Goal: Find specific page/section: Find specific page/section

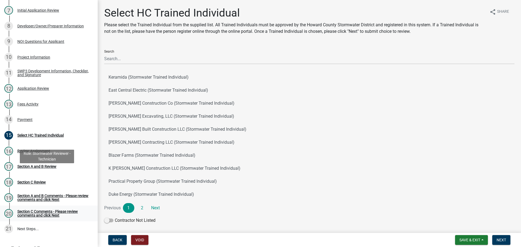
scroll to position [228, 0]
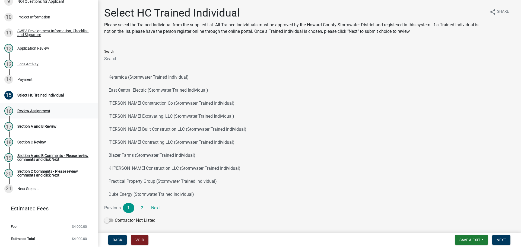
click at [54, 114] on div "16 Review Assignment" at bounding box center [46, 111] width 85 height 9
click at [49, 50] on div "12 Application Review" at bounding box center [46, 48] width 85 height 9
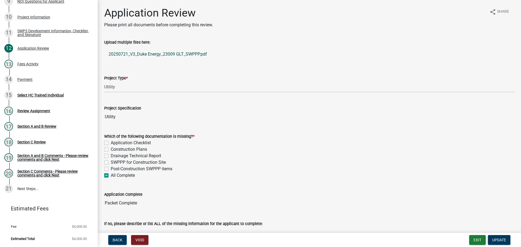
click at [156, 55] on link "20250721_V3_Duke Energy_23009 GLT_SWPPP.pdf" at bounding box center [309, 54] width 410 height 13
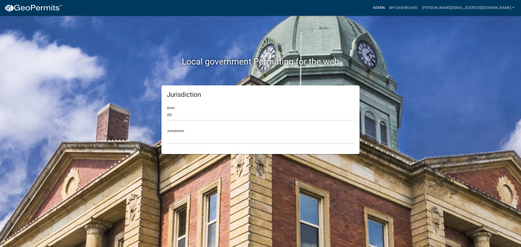
click at [387, 9] on link "Admin" at bounding box center [379, 8] width 16 height 10
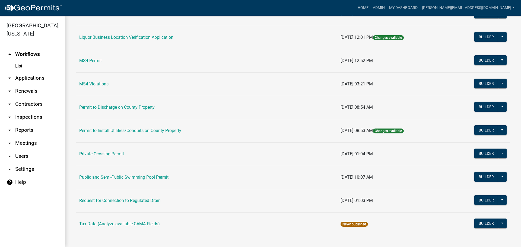
scroll to position [445, 0]
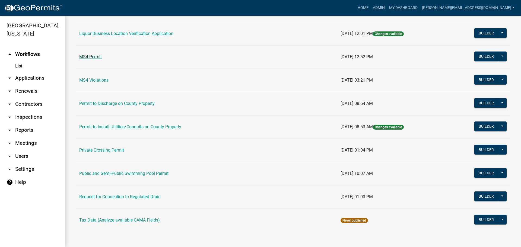
click at [94, 58] on link "MS4 Permit" at bounding box center [90, 56] width 23 height 5
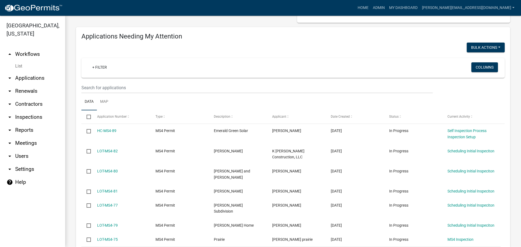
scroll to position [108, 0]
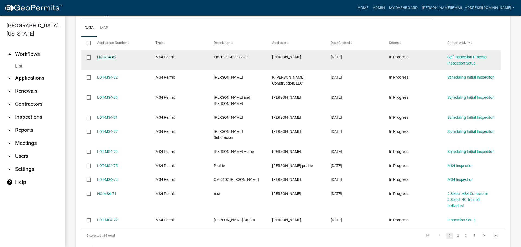
click at [111, 58] on link "HC-MS4-89" at bounding box center [106, 57] width 19 height 4
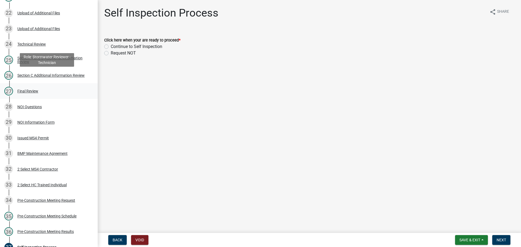
scroll to position [434, 0]
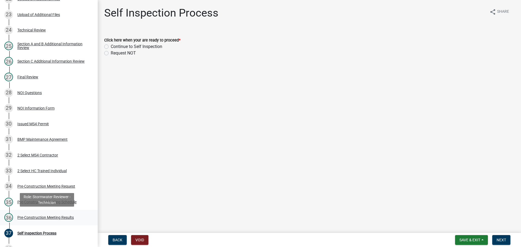
click at [73, 216] on div "Pre-Construction Meeting Results" at bounding box center [45, 218] width 56 height 4
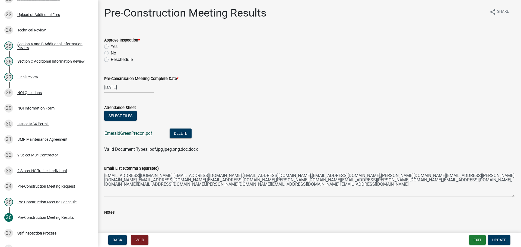
click at [138, 133] on link "EmeraldGreenPrecon.pdf" at bounding box center [128, 133] width 48 height 5
